Goal: Task Accomplishment & Management: Manage account settings

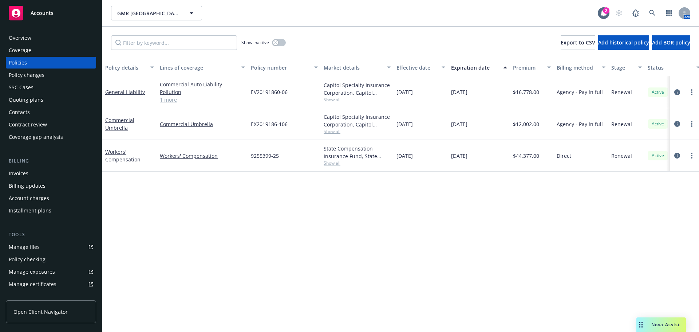
click at [21, 76] on div "Policy changes" at bounding box center [27, 75] width 36 height 12
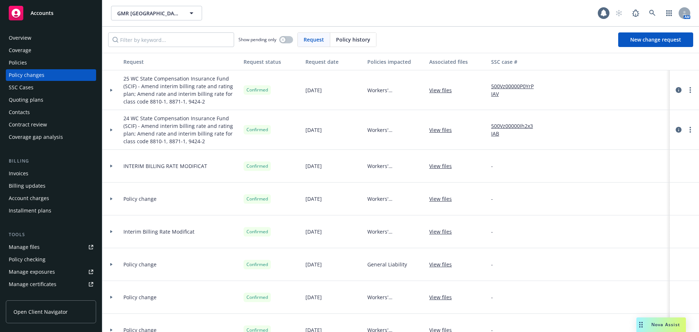
click at [29, 101] on div "Quoting plans" at bounding box center [26, 100] width 35 height 12
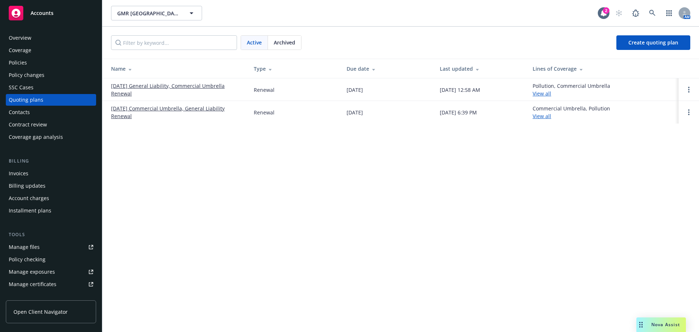
click at [30, 126] on div "Contract review" at bounding box center [28, 125] width 38 height 12
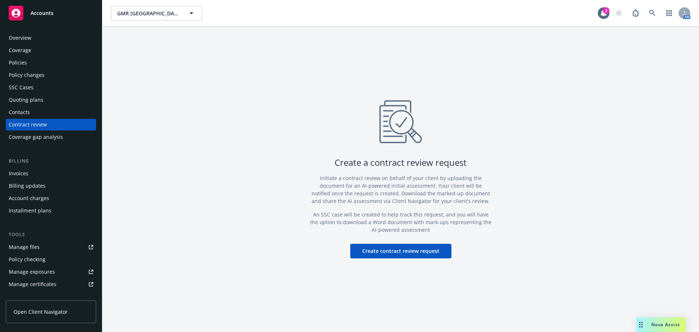
click at [25, 99] on div "Quoting plans" at bounding box center [26, 100] width 35 height 12
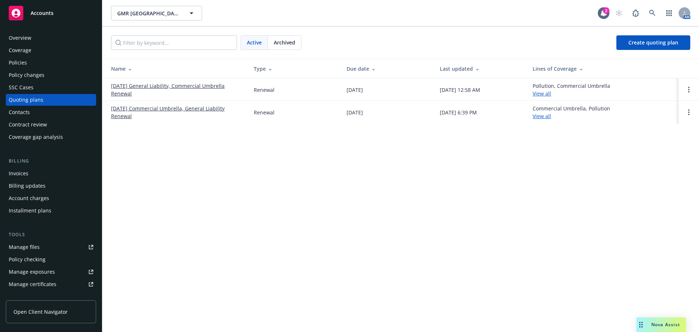
click at [148, 87] on link "10/02/25 General Liability, Commercial Umbrella Renewal" at bounding box center [176, 89] width 131 height 15
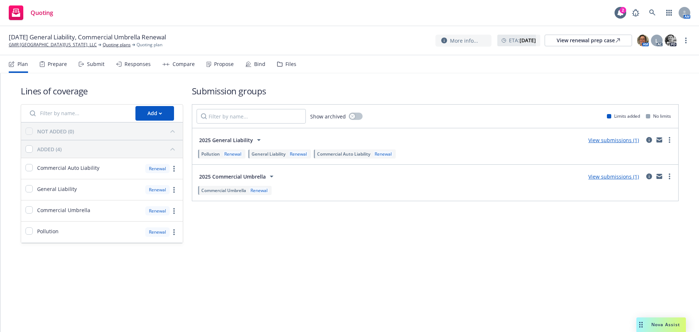
click at [225, 65] on div "Propose" at bounding box center [224, 64] width 20 height 6
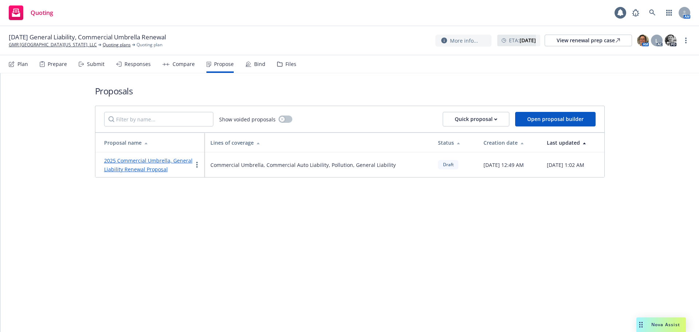
click at [165, 162] on link "2025 Commercial Umbrella, General Liability Renewal Proposal" at bounding box center [148, 165] width 88 height 16
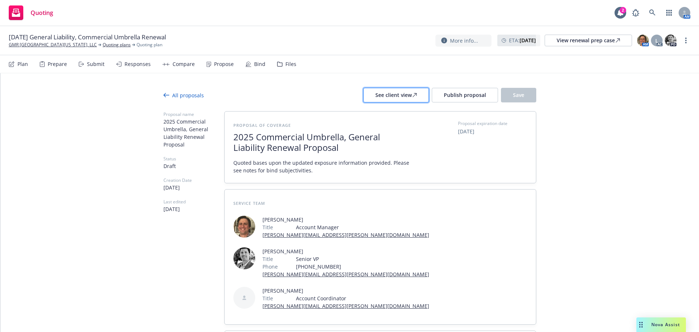
click at [373, 92] on button "See client view" at bounding box center [396, 95] width 66 height 15
click at [445, 97] on span "Publish proposal" at bounding box center [465, 94] width 42 height 7
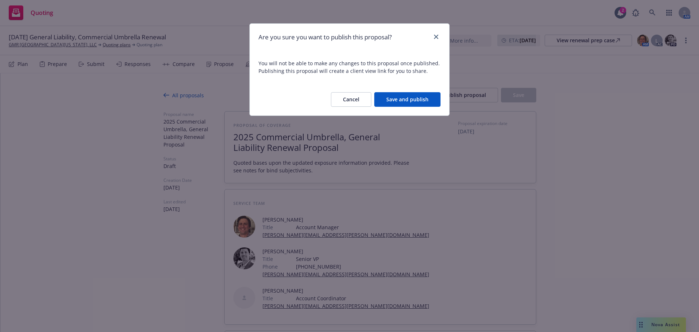
click at [403, 106] on button "Save and publish" at bounding box center [407, 99] width 66 height 15
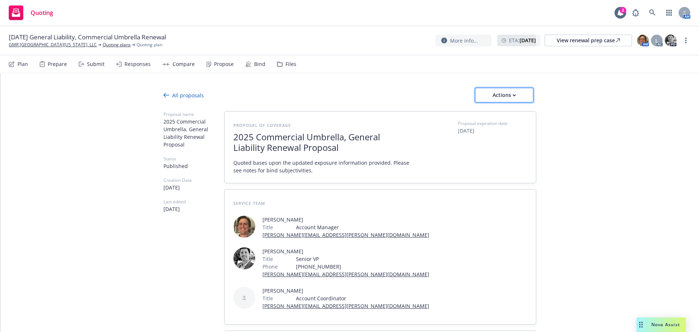
click at [503, 96] on div "Actions" at bounding box center [504, 95] width 34 height 14
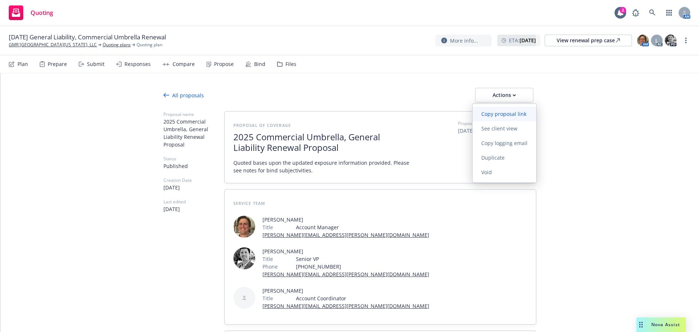
drag, startPoint x: 499, startPoint y: 117, endPoint x: 494, endPoint y: 117, distance: 4.7
click at [499, 117] on link "Copy proposal link" at bounding box center [505, 114] width 64 height 15
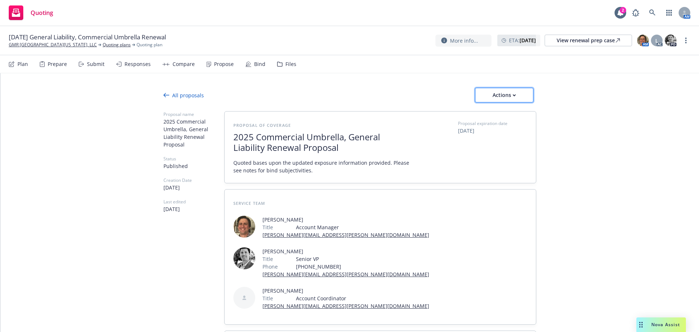
click at [478, 100] on button "Actions" at bounding box center [504, 95] width 58 height 15
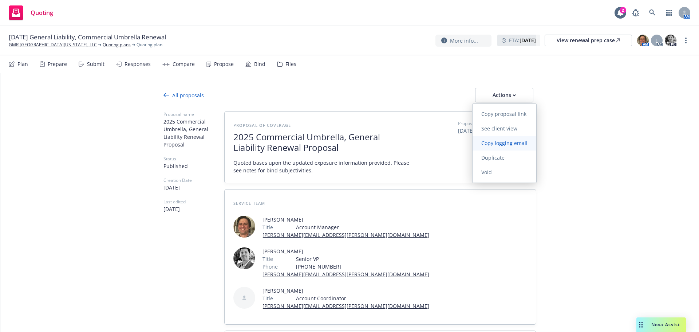
click at [501, 143] on span "Copy logging email" at bounding box center [505, 142] width 64 height 7
type textarea "x"
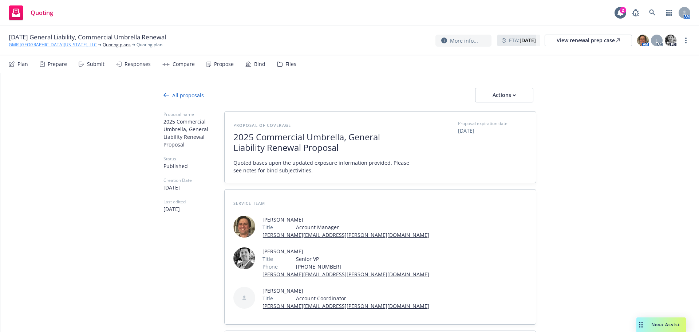
click at [13, 46] on link "GMR [GEOGRAPHIC_DATA][US_STATE], LLC" at bounding box center [53, 45] width 88 height 7
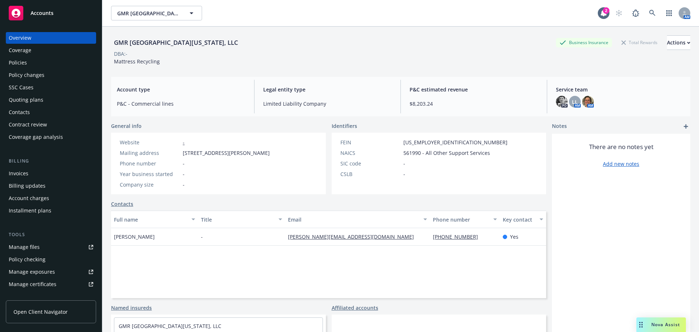
click at [22, 112] on div "Contacts" at bounding box center [19, 112] width 21 height 12
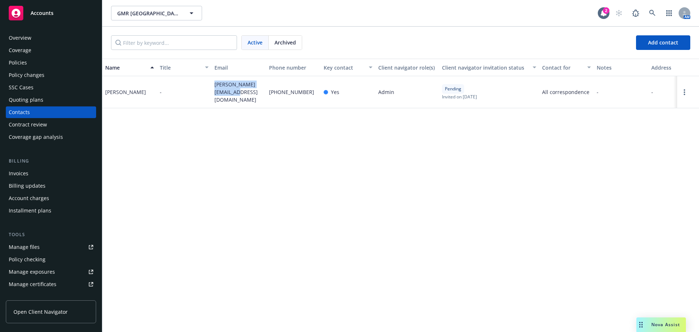
drag, startPoint x: 208, startPoint y: 78, endPoint x: 251, endPoint y: 109, distance: 52.4
click at [251, 109] on div "Name Title Email Phone number Key contact Client navigator role(s) Client navig…" at bounding box center [400, 195] width 597 height 273
copy div "[PERSON_NAME][EMAIL_ADDRESS][DOMAIN_NAME]"
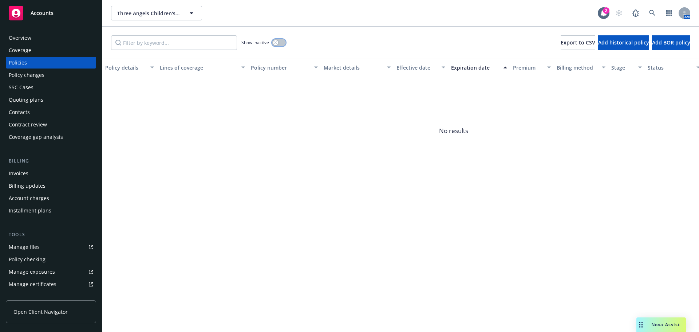
click at [283, 44] on button "button" at bounding box center [279, 42] width 14 height 7
click at [276, 36] on div "Show inactive" at bounding box center [263, 42] width 44 height 15
click at [276, 47] on div "Show inactive" at bounding box center [263, 42] width 44 height 15
click at [276, 43] on button "button" at bounding box center [279, 42] width 14 height 7
click at [32, 52] on div "Coverage" at bounding box center [51, 50] width 84 height 12
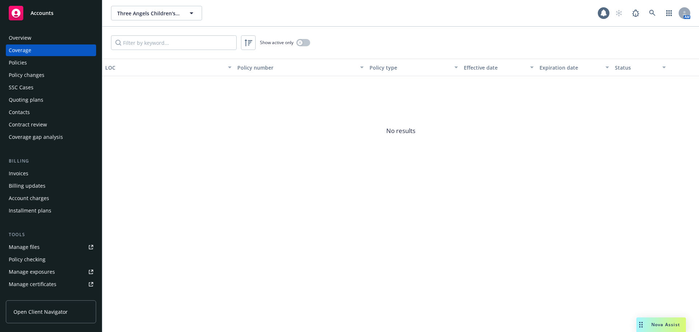
click at [32, 43] on div "Overview" at bounding box center [51, 38] width 84 height 12
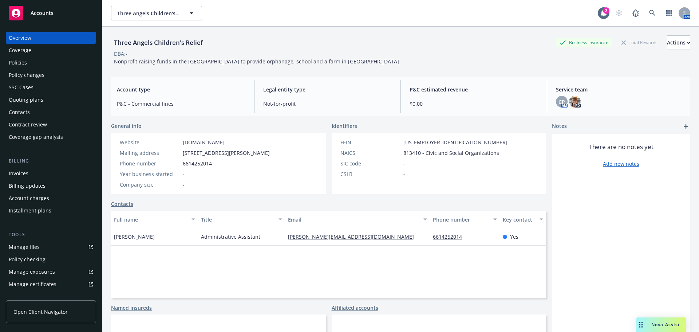
click at [31, 59] on div "Policies" at bounding box center [51, 63] width 84 height 12
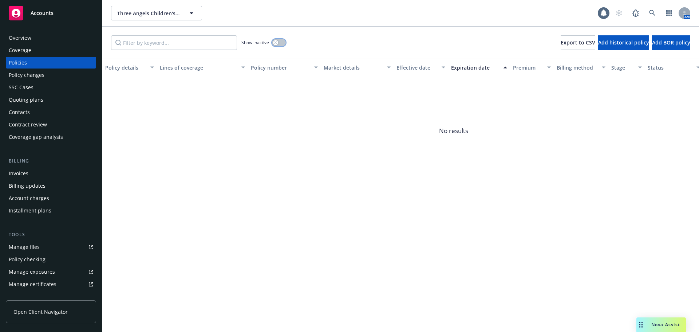
click at [281, 42] on button "button" at bounding box center [279, 42] width 14 height 7
click at [274, 42] on button "button" at bounding box center [279, 42] width 14 height 7
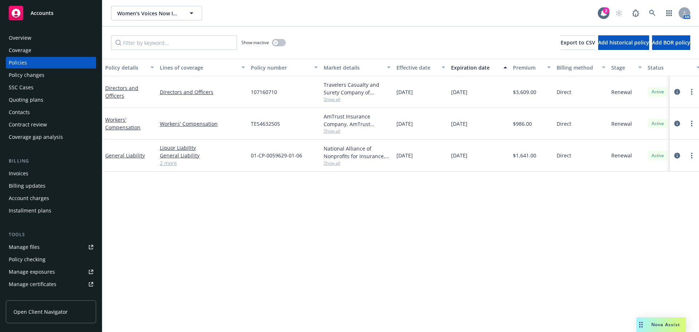
click at [21, 96] on div "Quoting plans" at bounding box center [26, 100] width 35 height 12
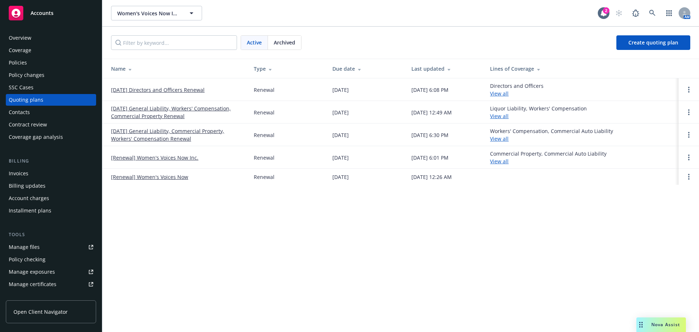
click at [151, 88] on link "10/02/25 Directors and Officers Renewal" at bounding box center [158, 90] width 94 height 8
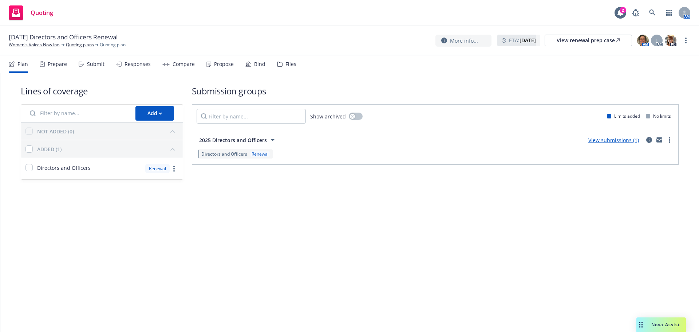
click at [620, 143] on link "View submissions (1)" at bounding box center [613, 140] width 51 height 7
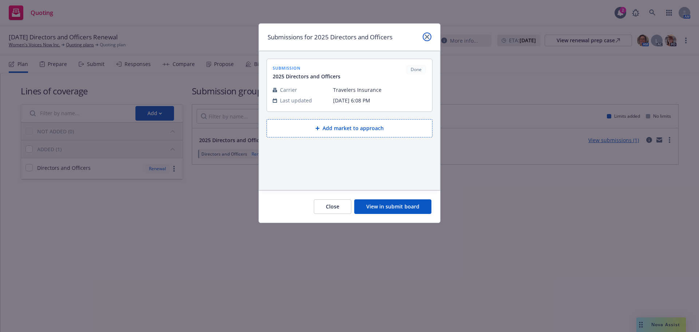
click at [429, 37] on icon "close" at bounding box center [427, 37] width 4 height 4
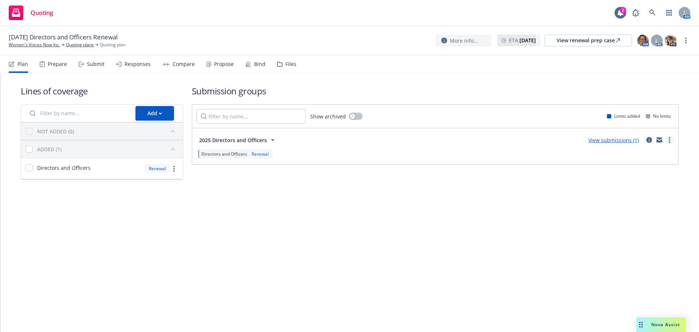
click at [671, 139] on link "more" at bounding box center [669, 139] width 9 height 9
click at [650, 139] on icon "circleInformation" at bounding box center [649, 140] width 6 height 6
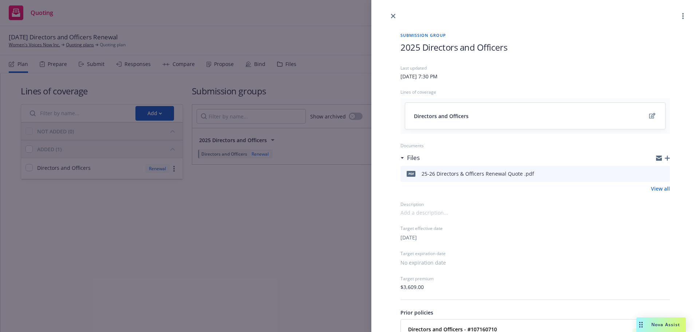
click at [648, 173] on icon "download file" at bounding box center [651, 173] width 6 height 6
click at [105, 222] on div "Submission group 2025 Directors and Officers Last updated Tuesday, June 3, 2025…" at bounding box center [349, 166] width 699 height 332
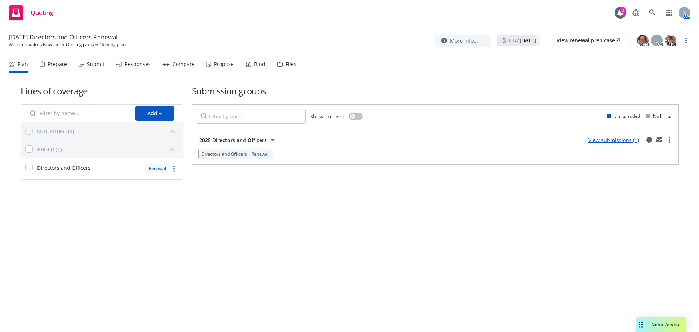
click at [495, 272] on div "Lines of coverage Add NOT ADDED (0) ADDED (1) Directors and Officers Renewal Su…" at bounding box center [349, 202] width 699 height 259
click at [254, 63] on div "Bind" at bounding box center [259, 64] width 11 height 6
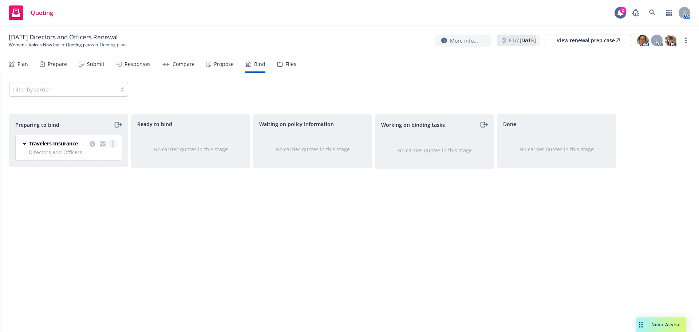
click at [114, 146] on link "more" at bounding box center [113, 143] width 9 height 9
click at [109, 159] on span "Complete preparation" at bounding box center [81, 158] width 71 height 7
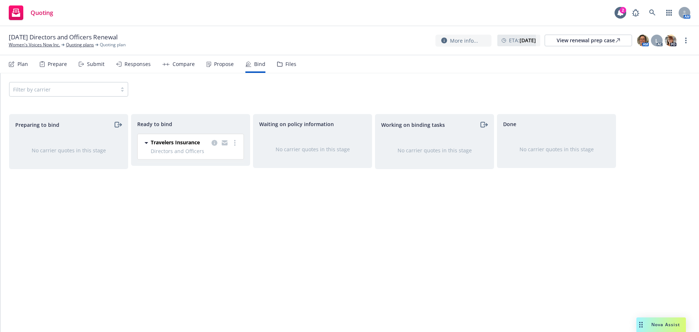
click at [236, 145] on link "more" at bounding box center [235, 142] width 9 height 9
click at [229, 159] on link "Log bind order" at bounding box center [206, 157] width 66 height 15
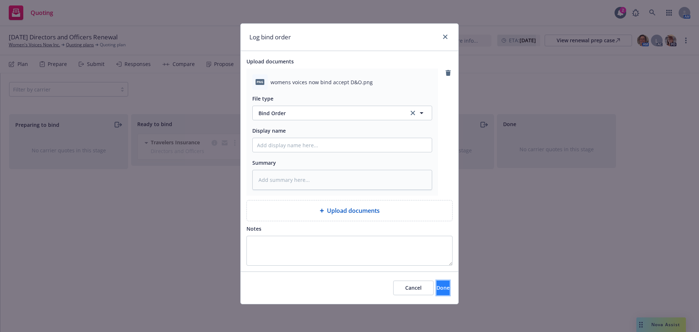
click at [437, 287] on span "Done" at bounding box center [443, 287] width 13 height 7
type textarea "x"
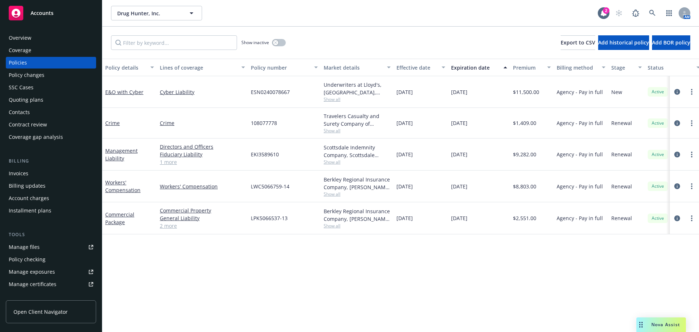
click at [330, 102] on span "Show all" at bounding box center [357, 99] width 67 height 6
